Goal: Task Accomplishment & Management: Complete application form

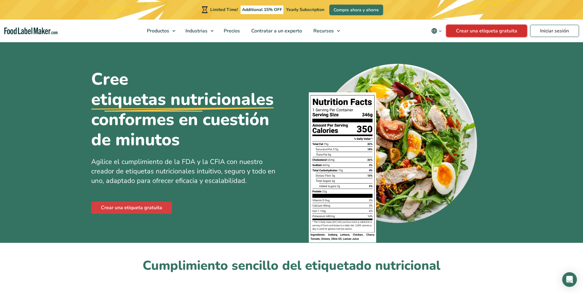
click at [504, 33] on link "Crear una etiqueta gratuita" at bounding box center [486, 31] width 81 height 12
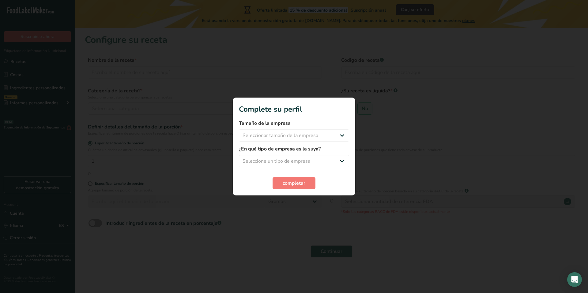
click at [337, 126] on label "Tamaño de la empresa" at bounding box center [294, 123] width 110 height 7
click at [337, 132] on select "Seleccionar tamaño de la empresa Menos de 10 empleados De 10 a 50 empleados De …" at bounding box center [294, 135] width 110 height 12
select select "1"
click at [239, 129] on select "Seleccionar tamaño de la empresa Menos de 10 empleados De 10 a 50 empleados De …" at bounding box center [294, 135] width 110 height 12
click at [306, 151] on label "¿En qué tipo de empresa es la suya?" at bounding box center [294, 148] width 110 height 7
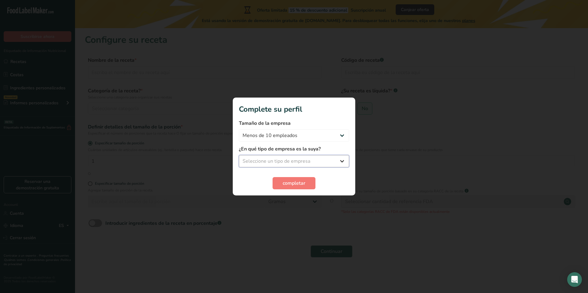
click at [306, 160] on select "Seleccione un tipo de empresa Fabricante de alimentos envasados Restaurante y c…" at bounding box center [294, 161] width 110 height 12
select select "1"
click at [239, 155] on select "Seleccione un tipo de empresa Fabricante de alimentos envasados Restaurante y c…" at bounding box center [294, 161] width 110 height 12
click at [309, 185] on button "completar" at bounding box center [293, 183] width 43 height 12
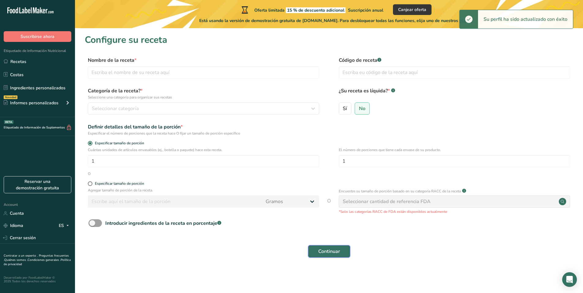
click at [343, 247] on button "Continuar" at bounding box center [329, 251] width 42 height 12
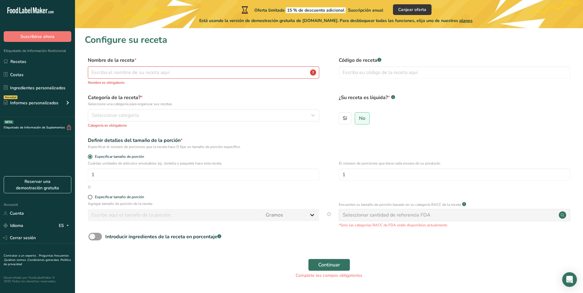
drag, startPoint x: 182, startPoint y: 137, endPoint x: 178, endPoint y: 126, distance: 12.0
click at [182, 137] on span "*" at bounding box center [182, 140] width 2 height 7
click at [176, 122] on div "Categoría de la receta? * Seleccione una categoría para organizar sus recetas S…" at bounding box center [203, 111] width 231 height 34
click at [175, 120] on button "Seleccionar categoría" at bounding box center [203, 115] width 231 height 12
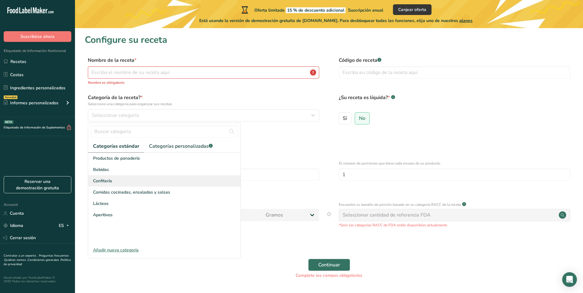
click at [124, 179] on div "Confitería" at bounding box center [164, 180] width 152 height 11
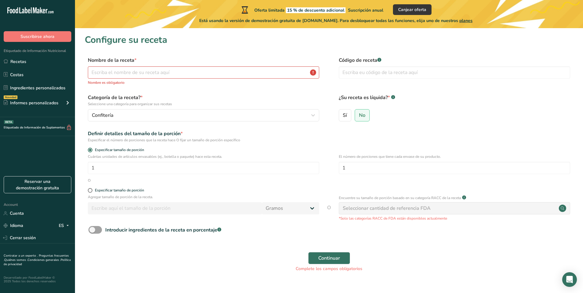
click at [144, 82] on p "Nombre es obligatorio" at bounding box center [203, 83] width 231 height 6
click at [146, 74] on input "text" at bounding box center [203, 72] width 231 height 12
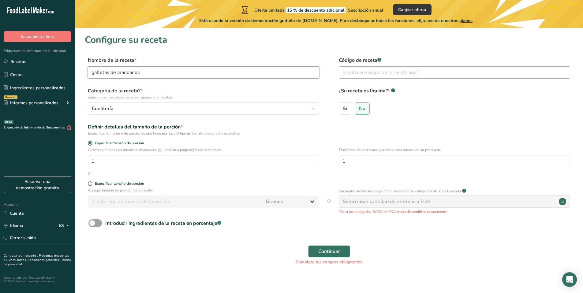
type input "galletas de arandanos"
click at [376, 68] on input "text" at bounding box center [454, 72] width 231 height 12
click at [430, 128] on div "Definir detalles del tamaño de la porción * Especificar el número de porciones …" at bounding box center [329, 129] width 489 height 13
click at [339, 251] on span "Continuar" at bounding box center [329, 251] width 22 height 7
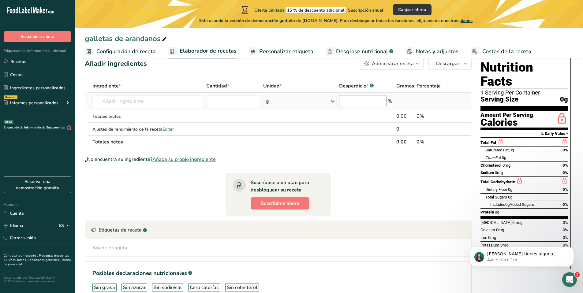
scroll to position [22, 0]
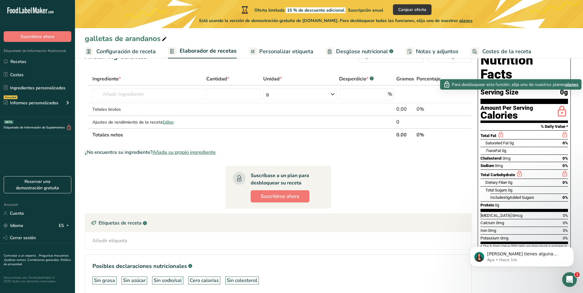
click at [561, 105] on icon at bounding box center [562, 112] width 12 height 14
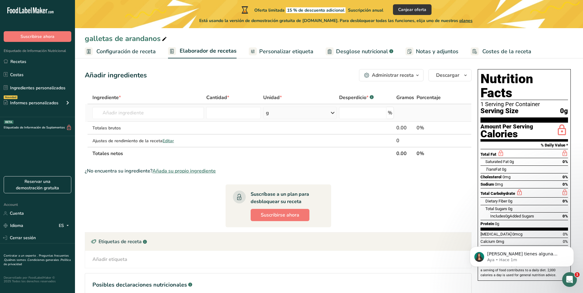
scroll to position [0, 0]
